Goal: Navigation & Orientation: Find specific page/section

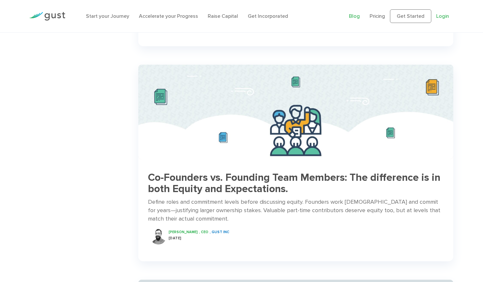
drag, startPoint x: 445, startPoint y: 17, endPoint x: 437, endPoint y: 17, distance: 7.4
click at [445, 17] on link "Login" at bounding box center [442, 16] width 13 height 6
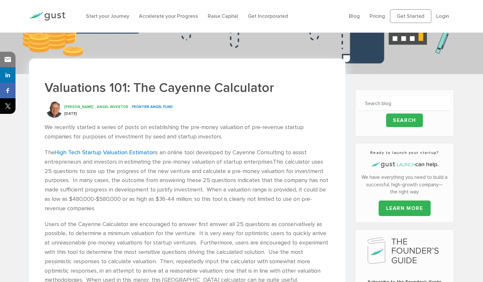
scroll to position [94, 0]
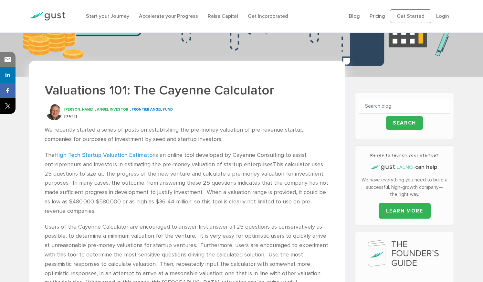
click at [90, 155] on link "High Tech Startup Valuation Estimator" at bounding box center [105, 154] width 100 height 7
